Goal: Transaction & Acquisition: Book appointment/travel/reservation

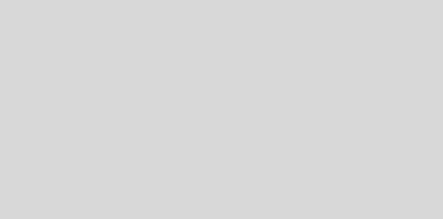
select select "es"
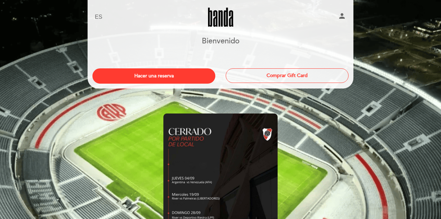
drag, startPoint x: 189, startPoint y: 72, endPoint x: 251, endPoint y: 95, distance: 66.4
click at [188, 72] on button "Hacer una reserva" at bounding box center [153, 75] width 123 height 15
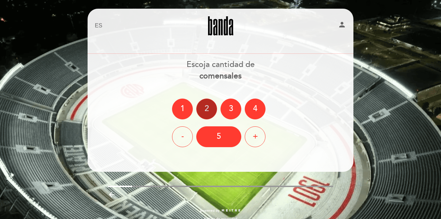
click at [202, 110] on div "2" at bounding box center [206, 108] width 21 height 21
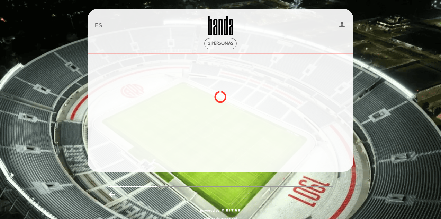
click at [234, 180] on div "EN ES PT [GEOGRAPHIC_DATA] person 2 personas [GEOGRAPHIC_DATA] [GEOGRAPHIC_DATA…" at bounding box center [220, 118] width 276 height 219
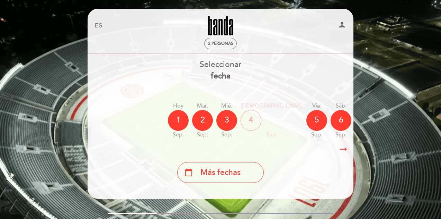
click at [348, 153] on icon "arrow_right_alt" at bounding box center [343, 149] width 10 height 15
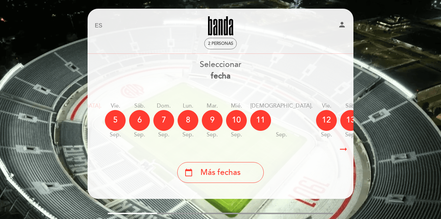
scroll to position [0, 202]
click at [348, 153] on icon "arrow_right_alt" at bounding box center [343, 149] width 10 height 15
drag, startPoint x: 342, startPoint y: 114, endPoint x: 341, endPoint y: 118, distance: 3.6
click at [419, 114] on icon "calendar_today" at bounding box center [423, 120] width 8 height 12
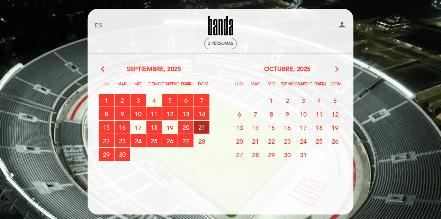
click at [203, 127] on span "21 RESERVAS DISPONIBLES" at bounding box center [201, 127] width 15 height 13
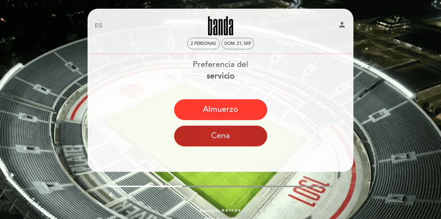
click at [249, 141] on button "Cena" at bounding box center [220, 135] width 93 height 21
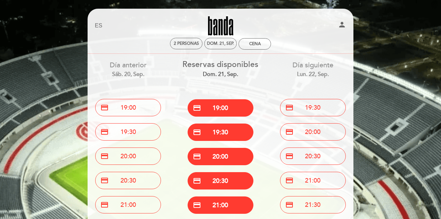
scroll to position [35, 0]
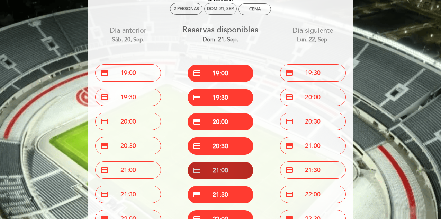
click at [245, 161] on button "credit_card 21:00" at bounding box center [221, 169] width 66 height 17
